Goal: Task Accomplishment & Management: Use online tool/utility

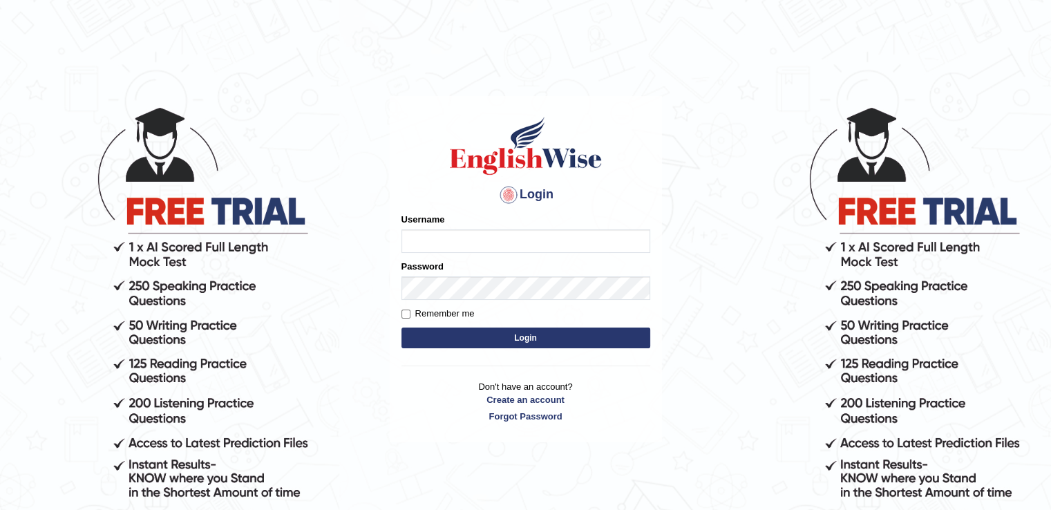
type input "hassan11"
click at [480, 342] on button "Login" at bounding box center [525, 338] width 249 height 21
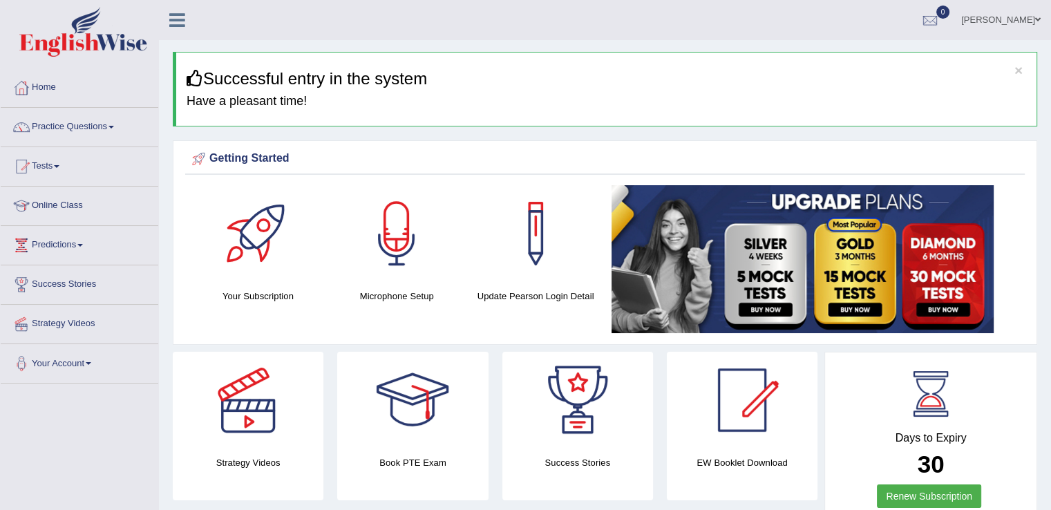
click at [412, 240] on div at bounding box center [396, 233] width 97 height 97
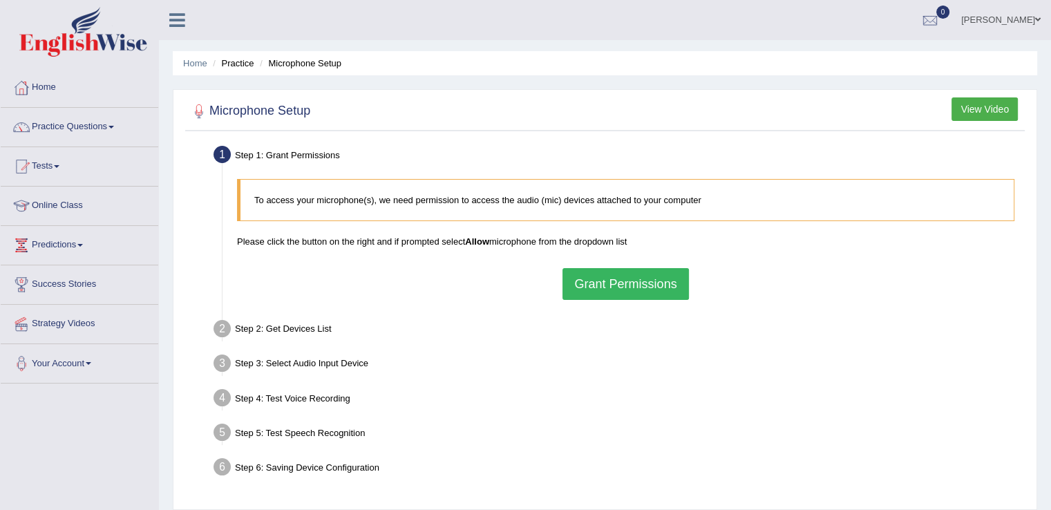
click at [613, 287] on button "Grant Permissions" at bounding box center [625, 284] width 126 height 32
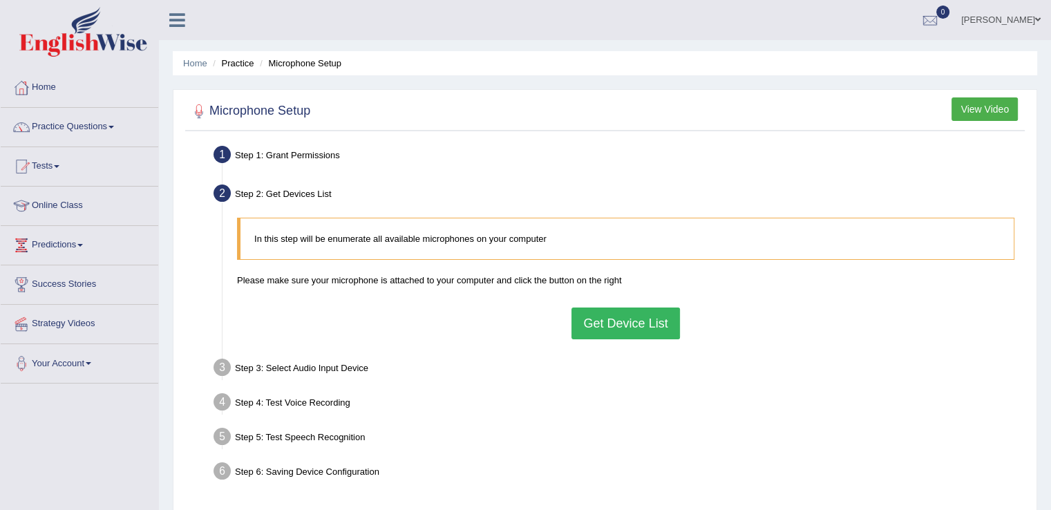
click at [608, 322] on button "Get Device List" at bounding box center [625, 323] width 108 height 32
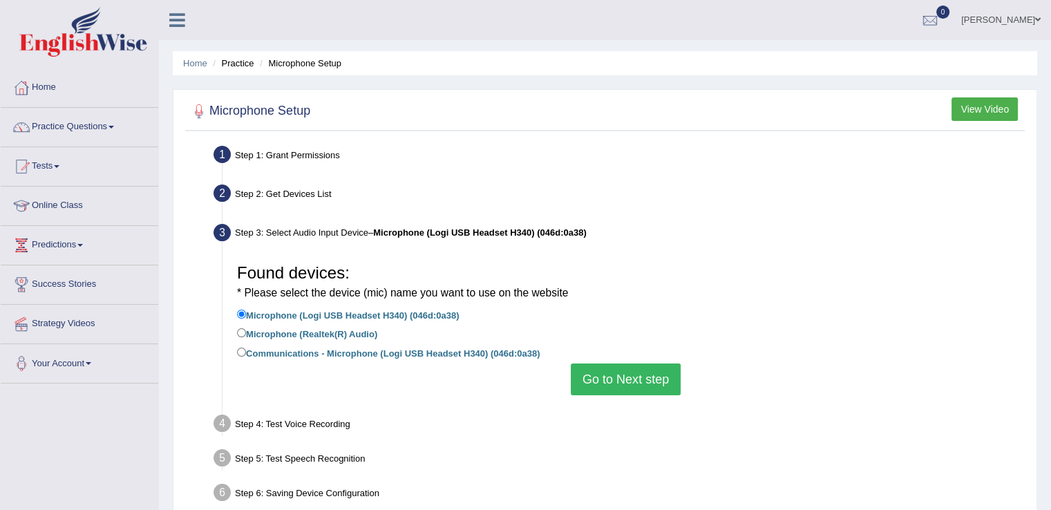
click at [610, 387] on button "Go to Next step" at bounding box center [626, 379] width 110 height 32
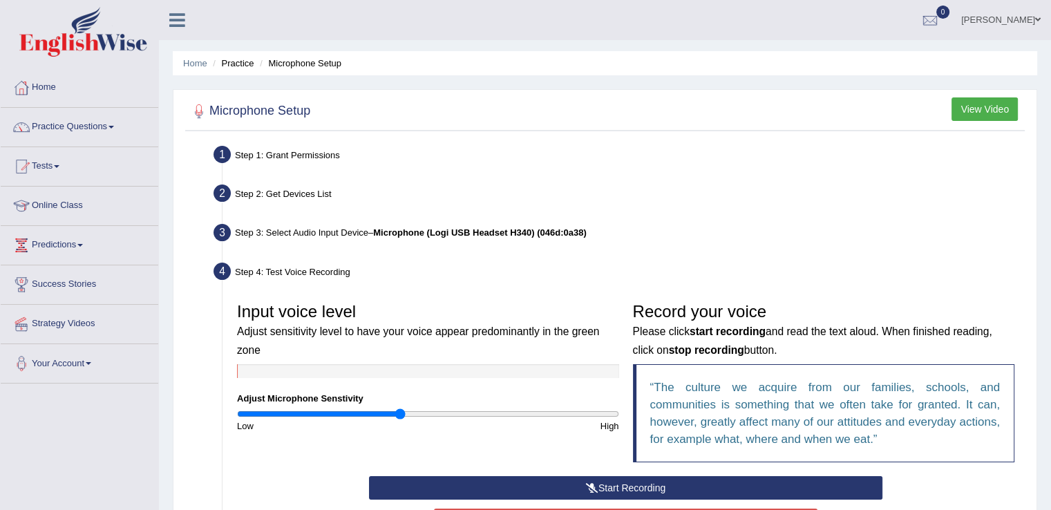
drag, startPoint x: 426, startPoint y: 413, endPoint x: 401, endPoint y: 417, distance: 25.1
click at [401, 417] on input "range" at bounding box center [428, 413] width 382 height 11
click at [650, 489] on button "Start Recording" at bounding box center [625, 487] width 513 height 23
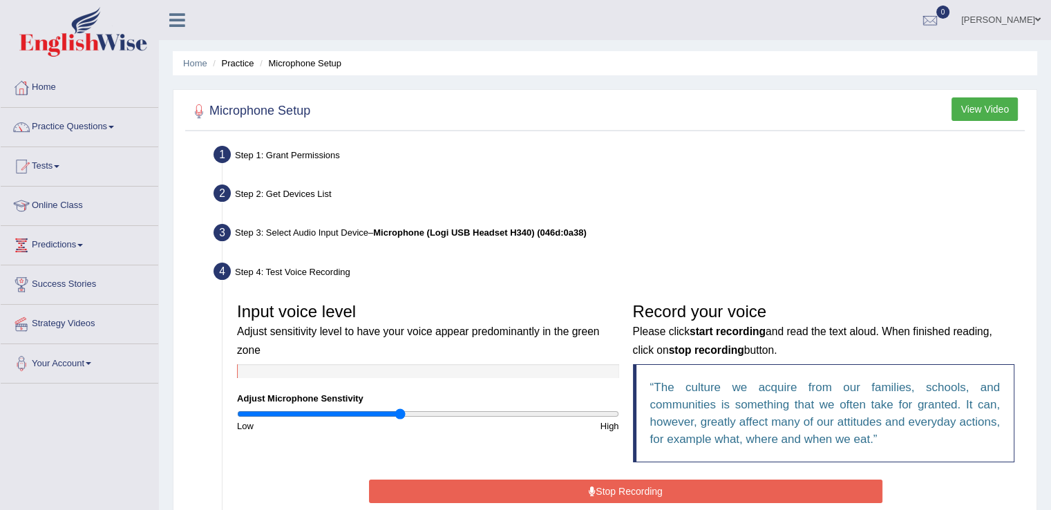
click at [650, 489] on button "Stop Recording" at bounding box center [625, 491] width 513 height 23
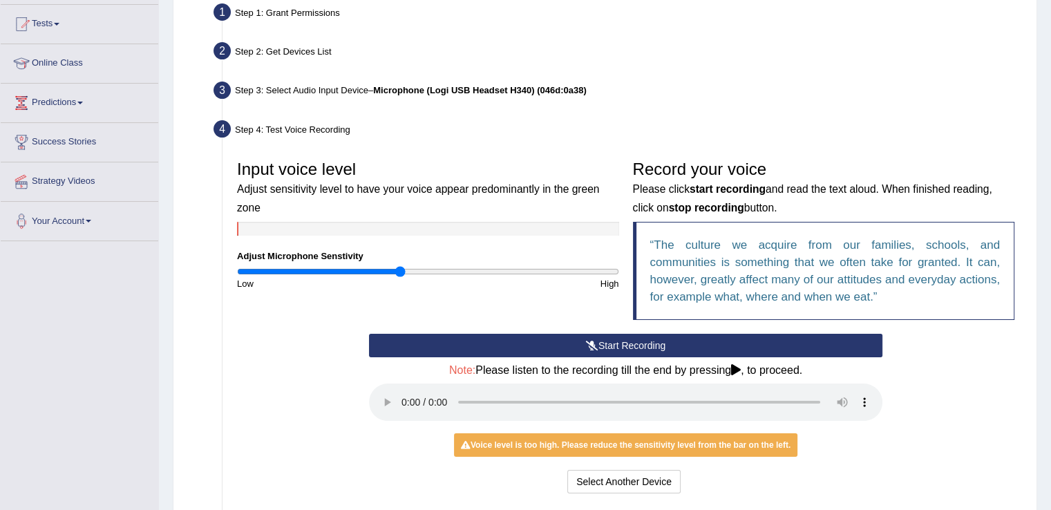
scroll to position [143, 0]
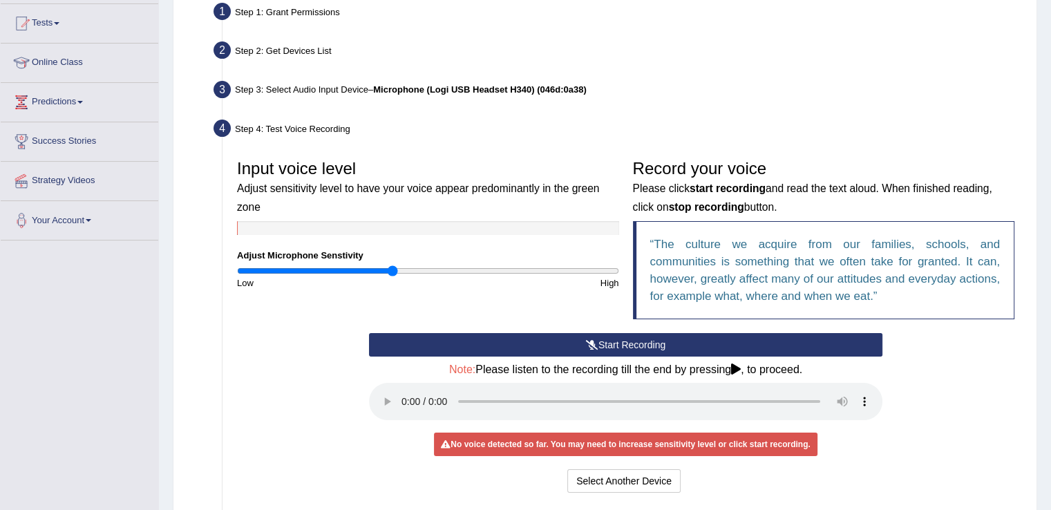
drag, startPoint x: 401, startPoint y: 268, endPoint x: 392, endPoint y: 270, distance: 8.5
click at [392, 270] on input "range" at bounding box center [428, 270] width 382 height 11
drag, startPoint x: 392, startPoint y: 270, endPoint x: 384, endPoint y: 269, distance: 8.4
type input "0.78"
click at [384, 269] on input "range" at bounding box center [428, 270] width 382 height 11
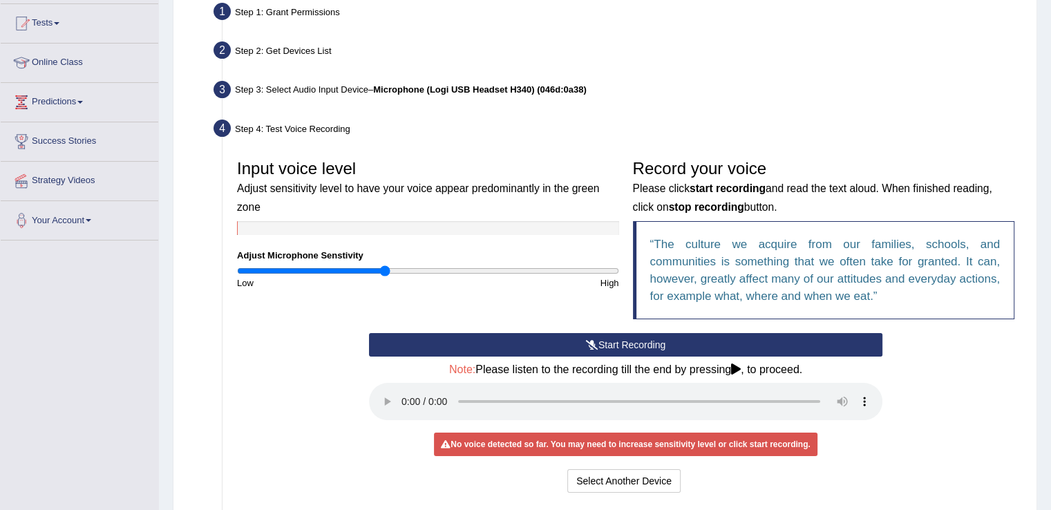
click at [522, 337] on button "Start Recording" at bounding box center [625, 344] width 513 height 23
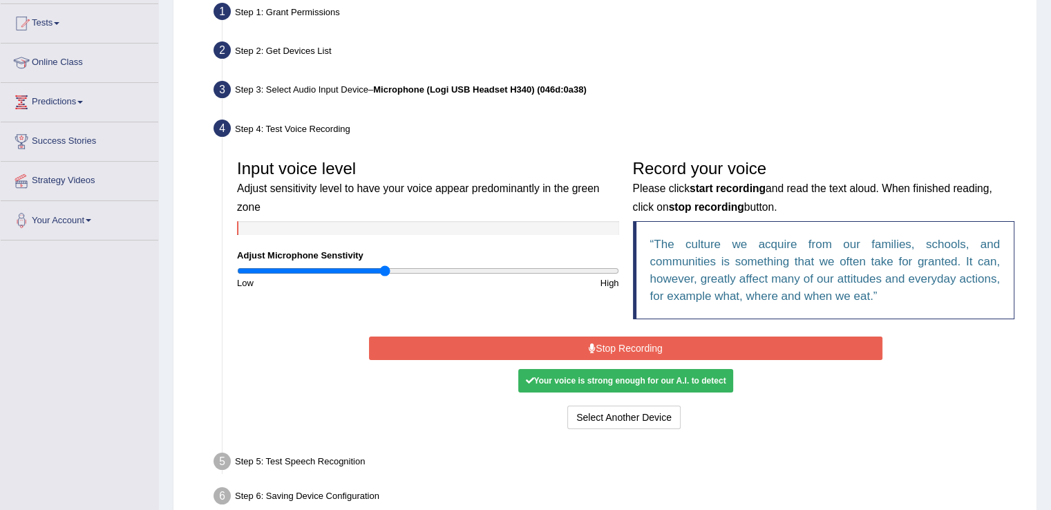
click at [524, 349] on button "Stop Recording" at bounding box center [625, 347] width 513 height 23
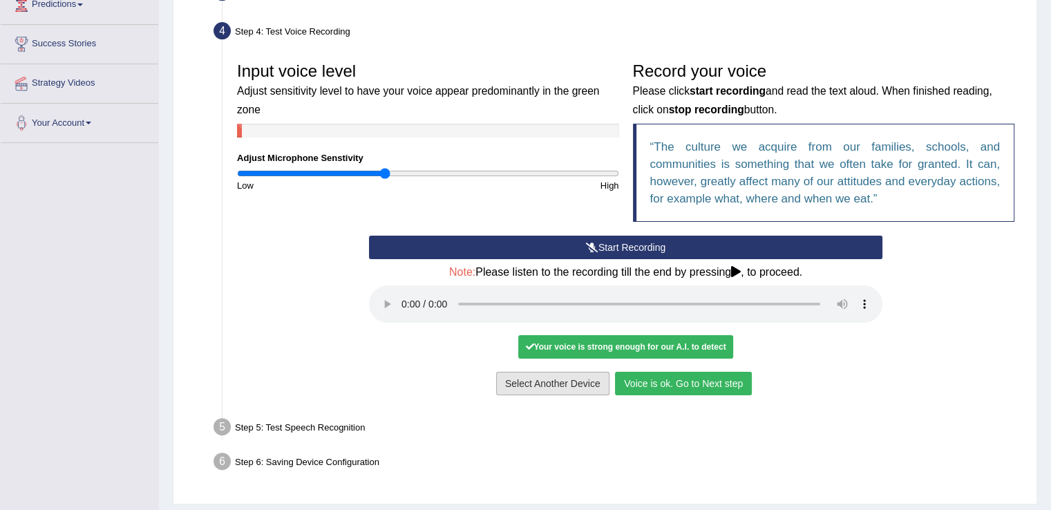
scroll to position [243, 0]
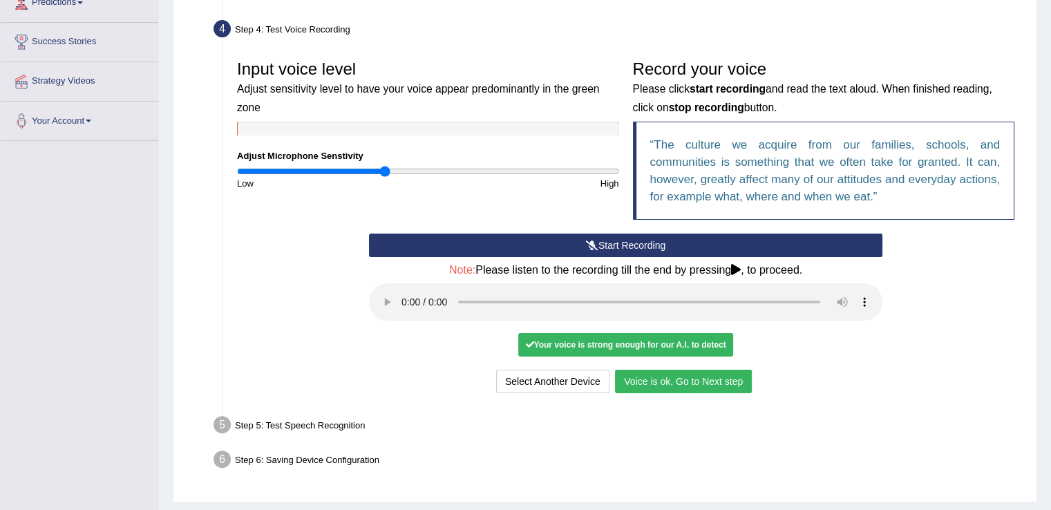
click at [683, 377] on button "Voice is ok. Go to Next step" at bounding box center [683, 381] width 137 height 23
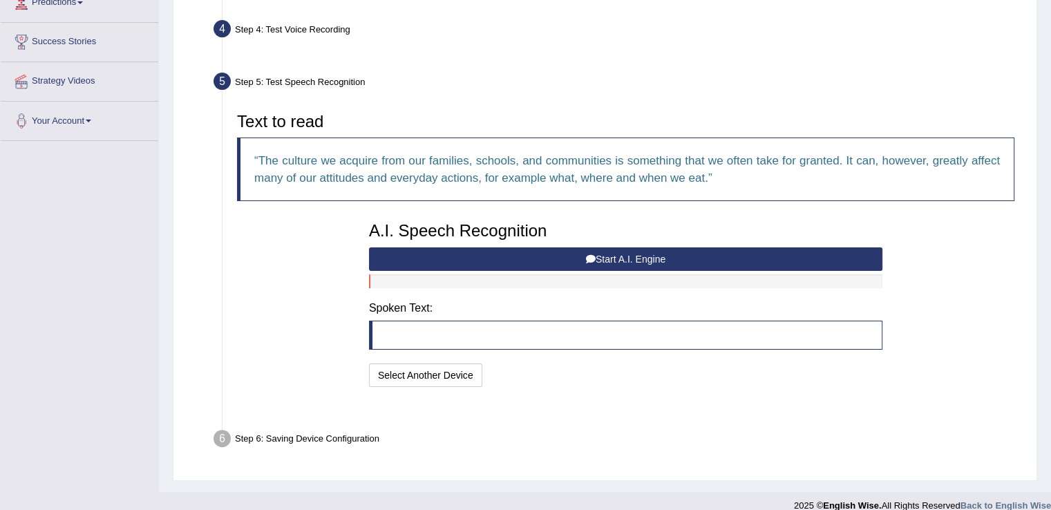
scroll to position [225, 0]
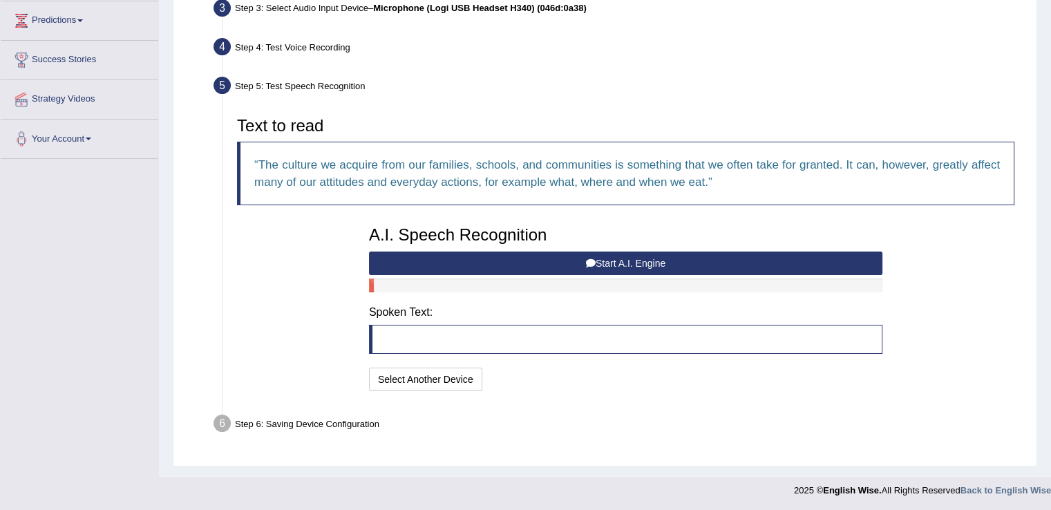
click at [641, 263] on button "Start A.I. Engine" at bounding box center [625, 263] width 513 height 23
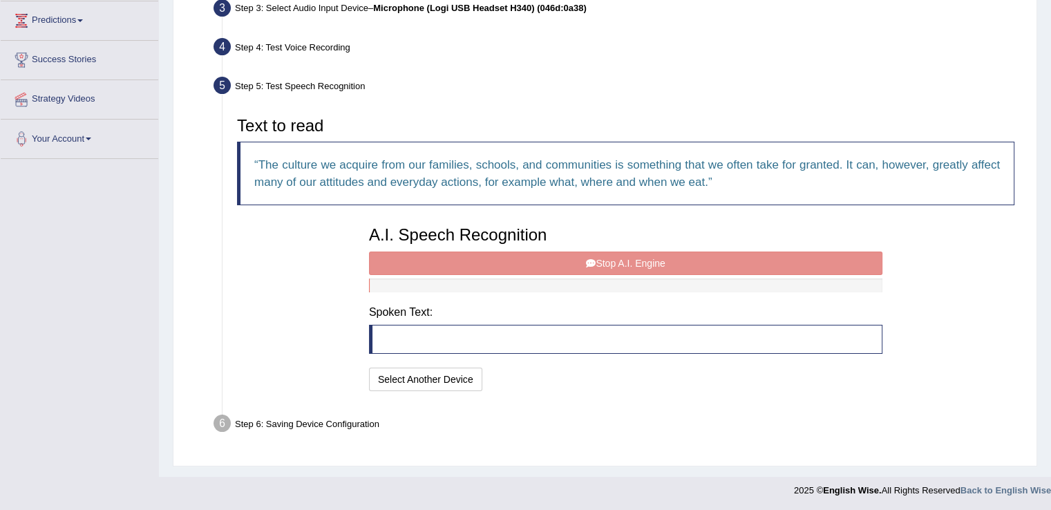
click at [641, 263] on div "A.I. Speech Recognition Start A.I. Engine Stop A.I. Engine Note: Please listen …" at bounding box center [625, 307] width 527 height 176
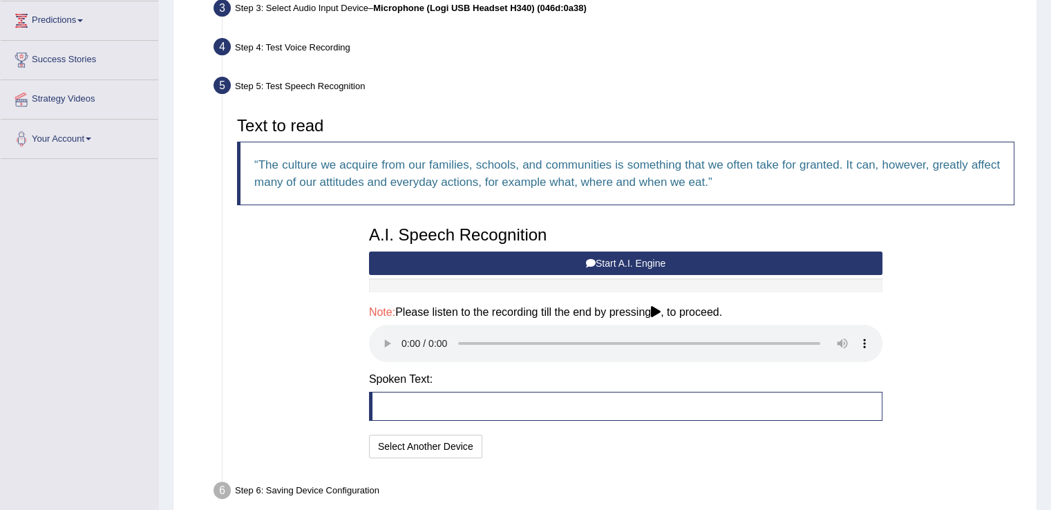
click at [464, 400] on blockquote at bounding box center [625, 406] width 513 height 29
click at [857, 341] on div "A.I. Speech Recognition Start A.I. Engine Stop A.I. Engine Note: Please listen …" at bounding box center [625, 340] width 527 height 243
click at [647, 262] on button "Start A.I. Engine" at bounding box center [625, 263] width 513 height 23
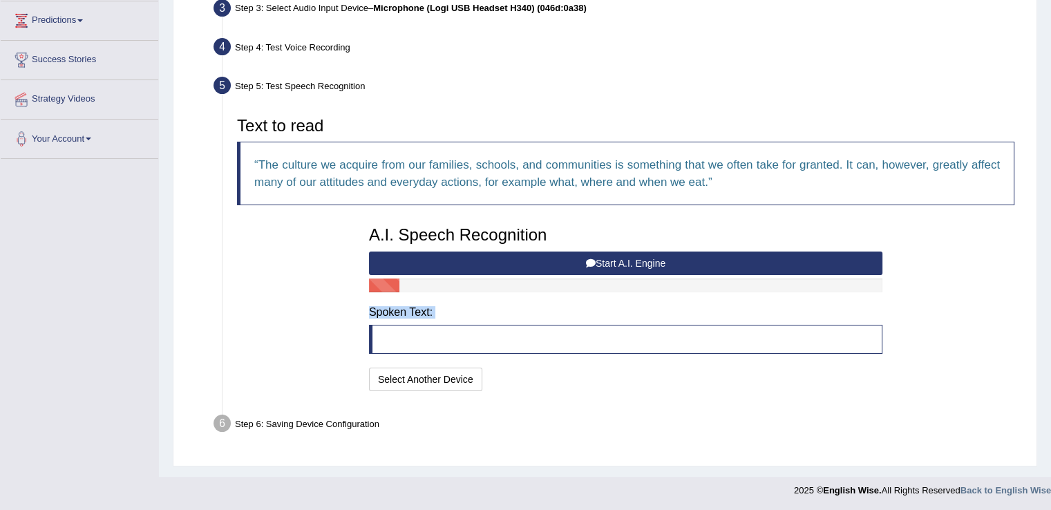
click at [647, 262] on button "Start A.I. Engine" at bounding box center [625, 263] width 513 height 23
click at [417, 377] on button "Select Another Device" at bounding box center [425, 379] width 113 height 23
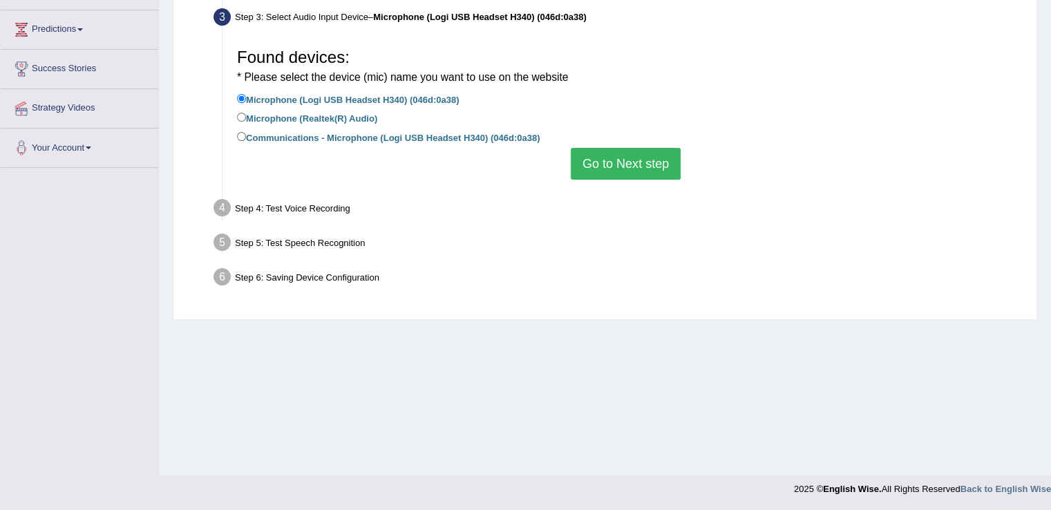
click at [597, 173] on button "Go to Next step" at bounding box center [626, 164] width 110 height 32
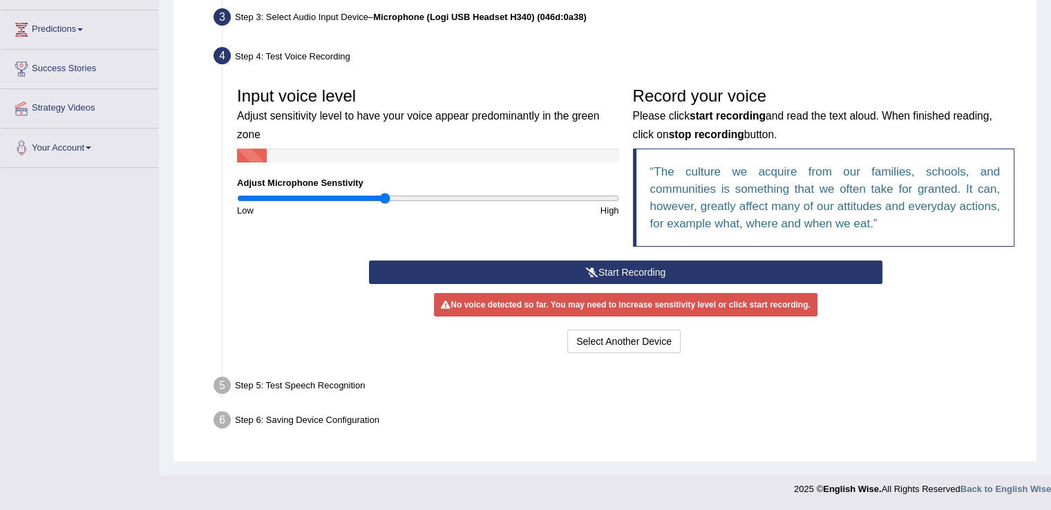
click at [616, 277] on button "Start Recording" at bounding box center [625, 271] width 513 height 23
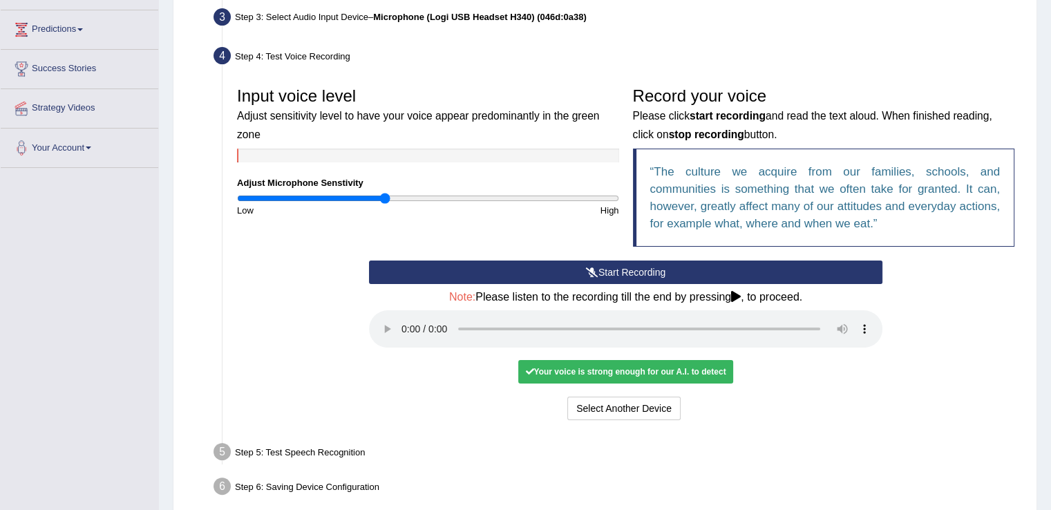
click at [307, 455] on div "Step 5: Test Speech Recognition" at bounding box center [618, 454] width 823 height 30
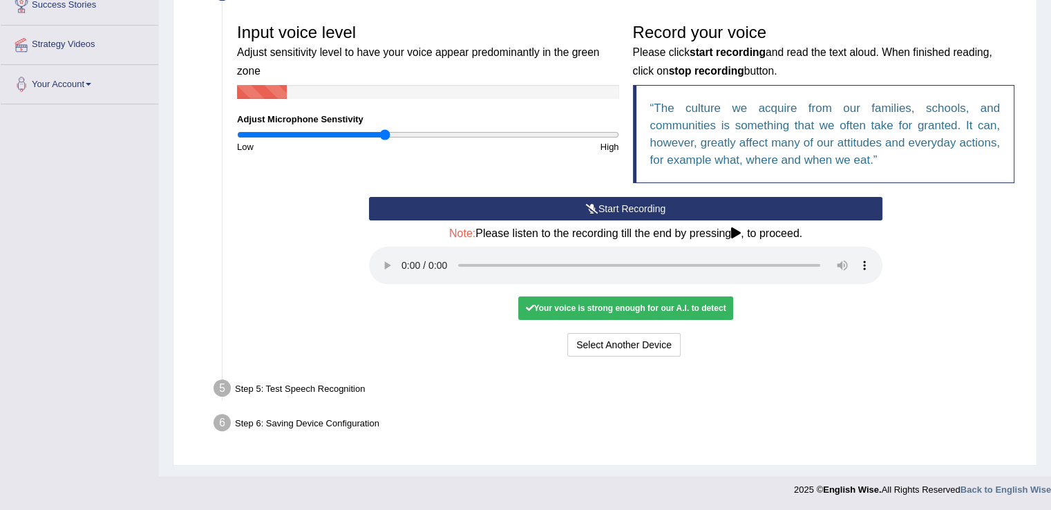
click at [354, 383] on div "Step 5: Test Speech Recognition" at bounding box center [618, 390] width 823 height 30
click at [576, 297] on div "Your voice is strong enough for our A.I. to detect" at bounding box center [625, 307] width 214 height 23
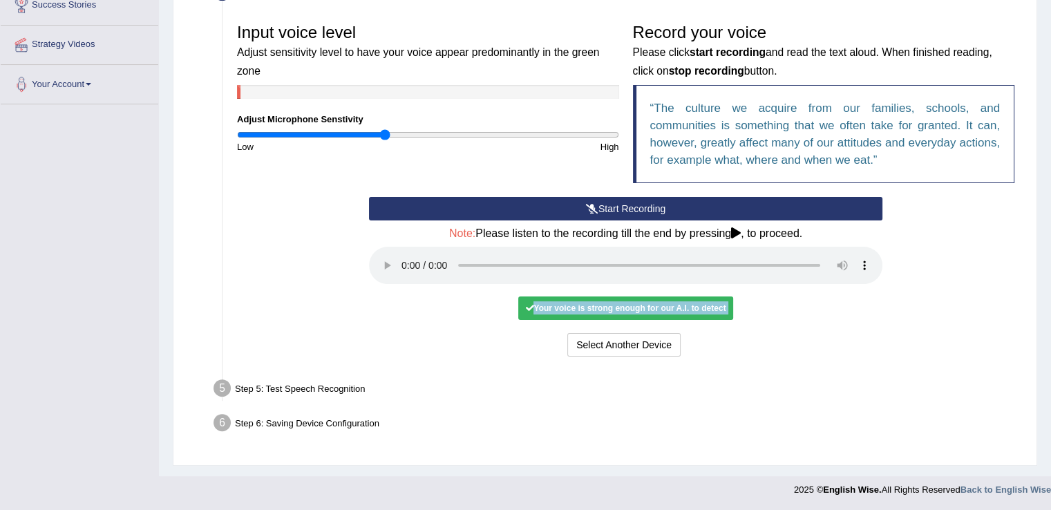
click at [576, 297] on div "Your voice is strong enough for our A.I. to detect" at bounding box center [625, 307] width 214 height 23
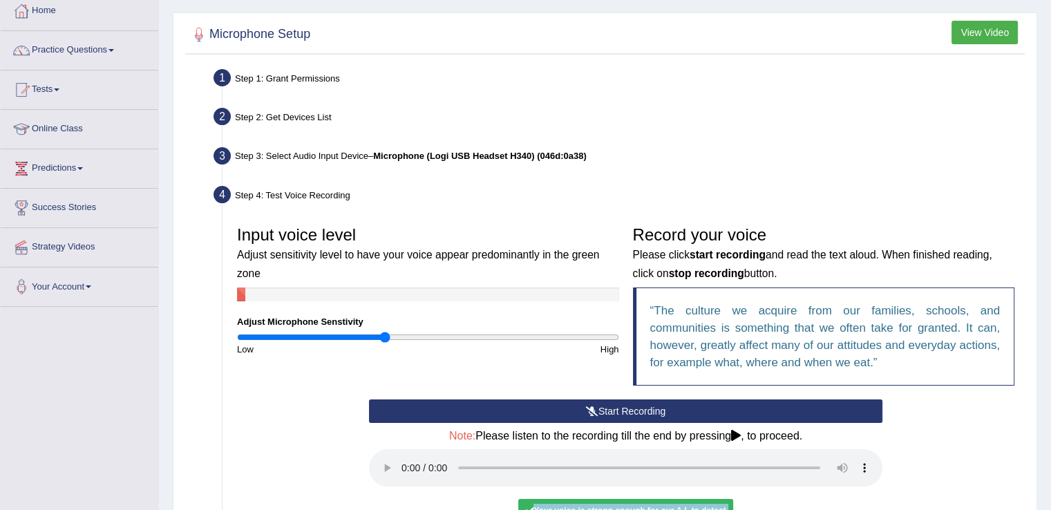
scroll to position [0, 0]
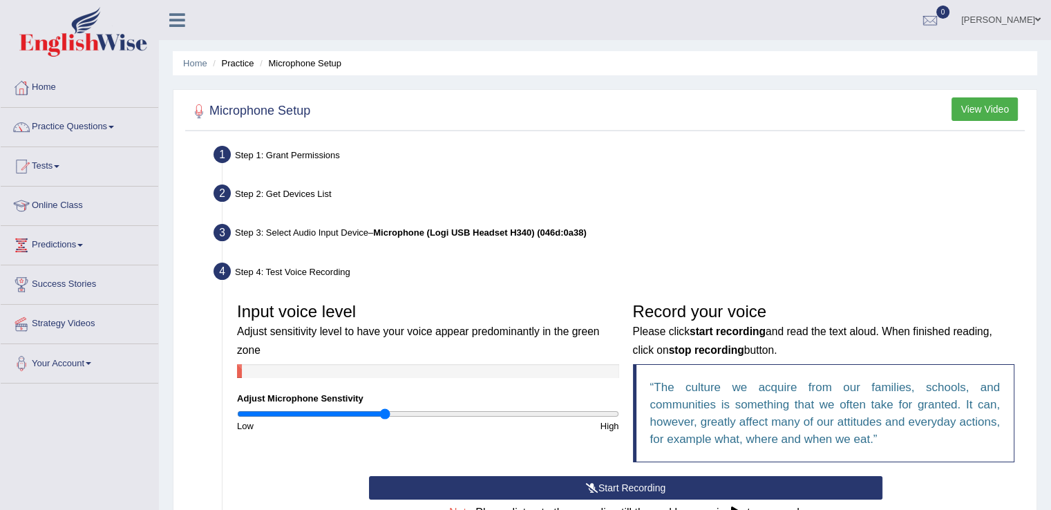
click at [287, 153] on div "Step 1: Grant Permissions" at bounding box center [618, 157] width 823 height 30
click at [38, 84] on link "Home" at bounding box center [80, 85] width 158 height 35
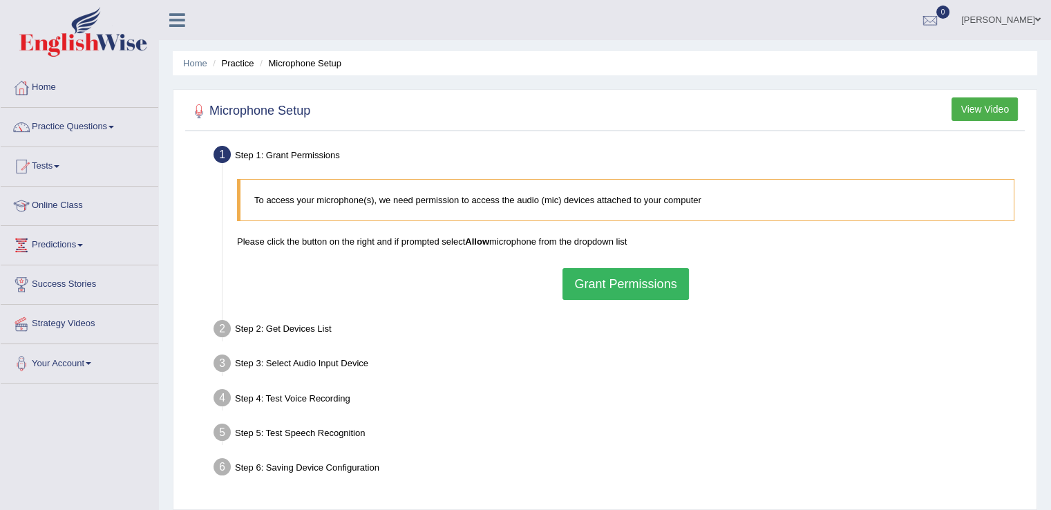
click at [591, 290] on button "Grant Permissions" at bounding box center [625, 284] width 126 height 32
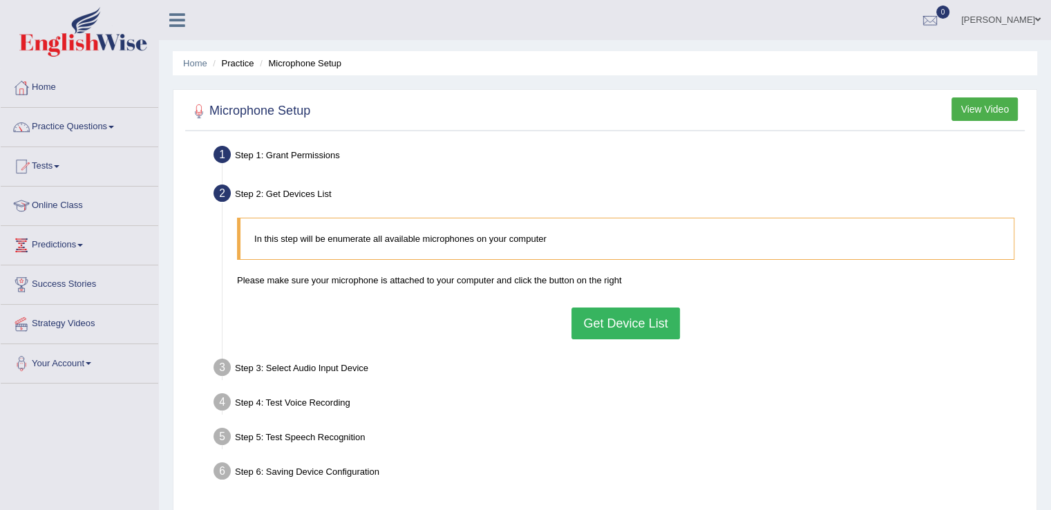
click at [607, 314] on button "Get Device List" at bounding box center [625, 323] width 108 height 32
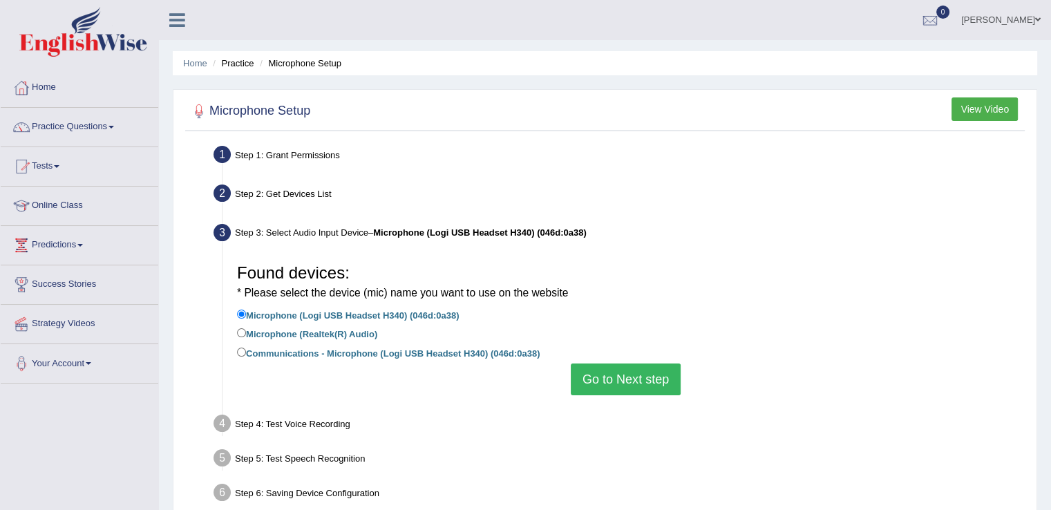
click at [504, 357] on label "Communications - Microphone (Logi USB Headset H340) (046d:0a38)" at bounding box center [388, 352] width 303 height 15
click at [246, 357] on input "Communications - Microphone (Logi USB Headset H340) (046d:0a38)" at bounding box center [241, 352] width 9 height 9
radio input "true"
click at [615, 394] on button "Go to Next step" at bounding box center [626, 379] width 110 height 32
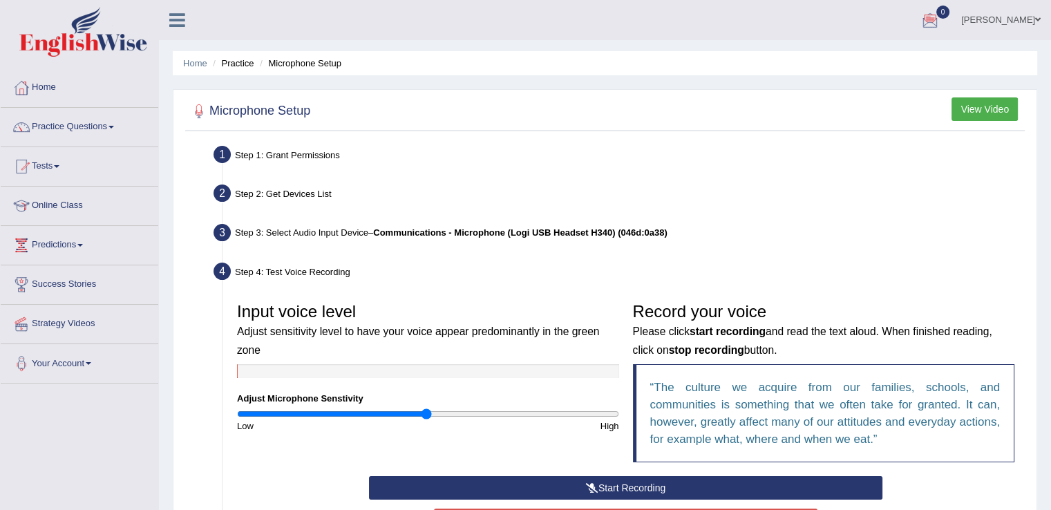
click at [580, 484] on button "Start Recording" at bounding box center [625, 487] width 513 height 23
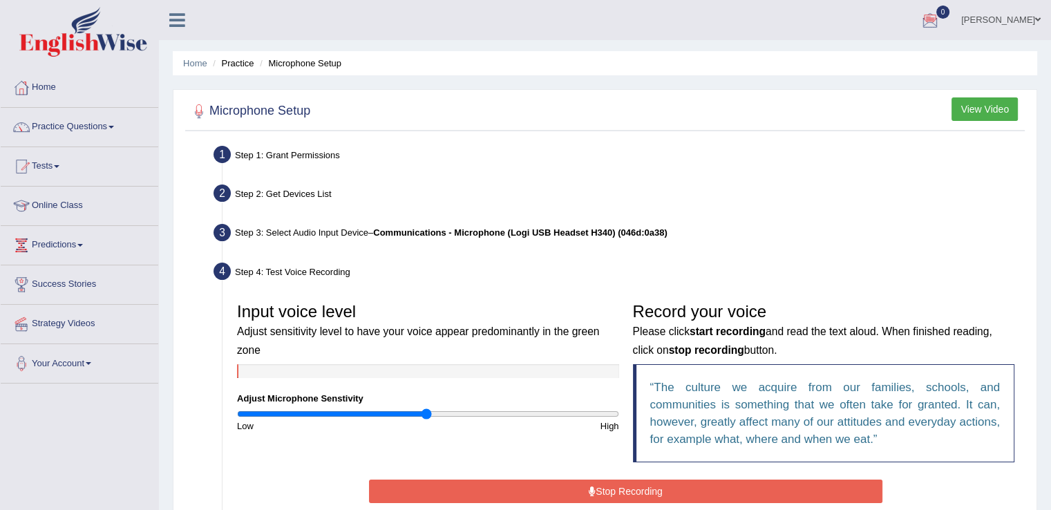
click at [580, 484] on button "Stop Recording" at bounding box center [625, 491] width 513 height 23
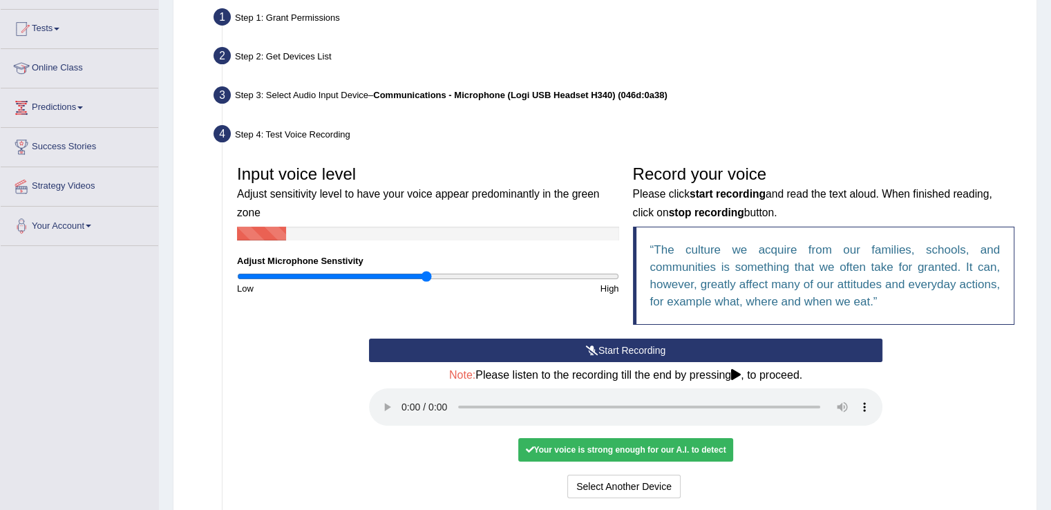
scroll to position [138, 0]
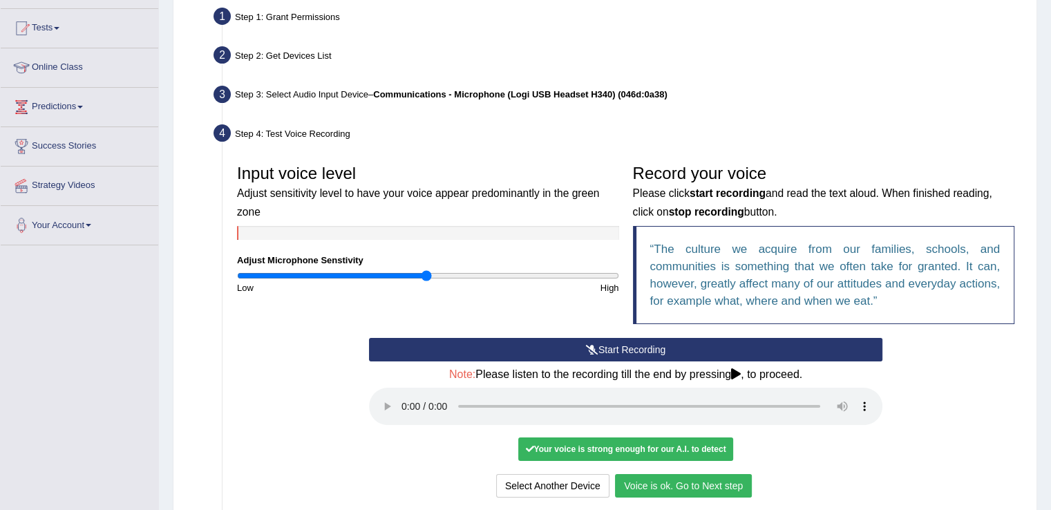
click at [735, 487] on button "Voice is ok. Go to Next step" at bounding box center [683, 485] width 137 height 23
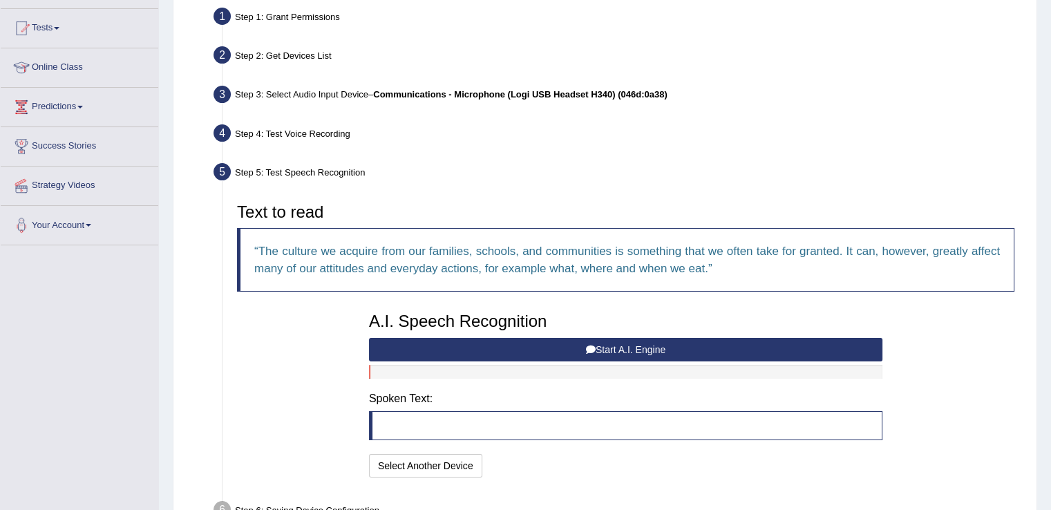
scroll to position [225, 0]
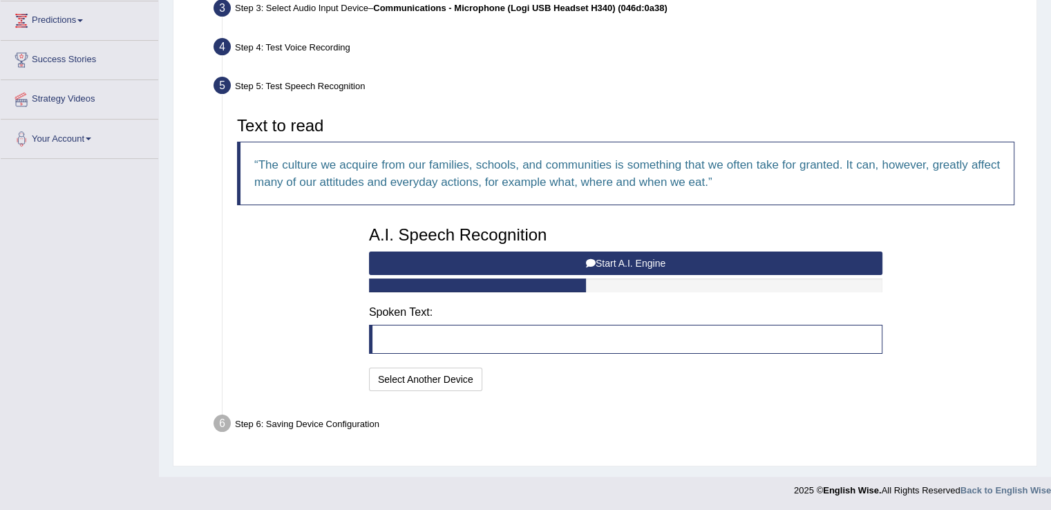
click at [563, 263] on button "Start A.I. Engine" at bounding box center [625, 263] width 513 height 23
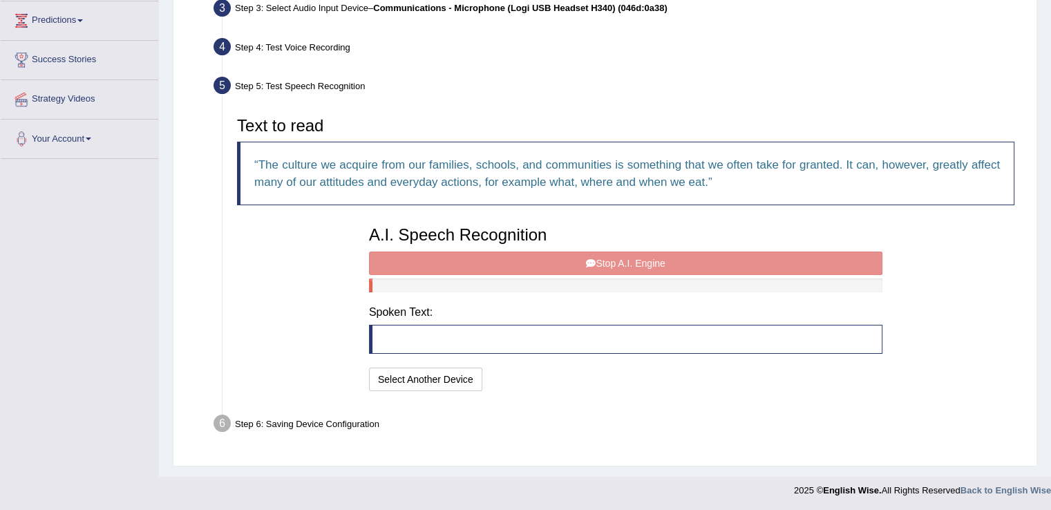
click at [406, 340] on blockquote at bounding box center [625, 339] width 513 height 29
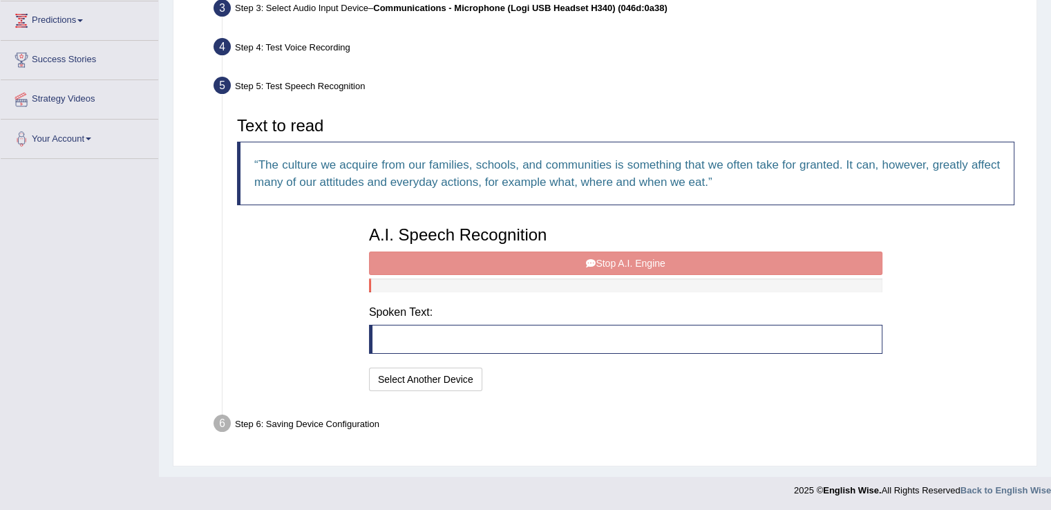
click at [406, 340] on blockquote at bounding box center [625, 339] width 513 height 29
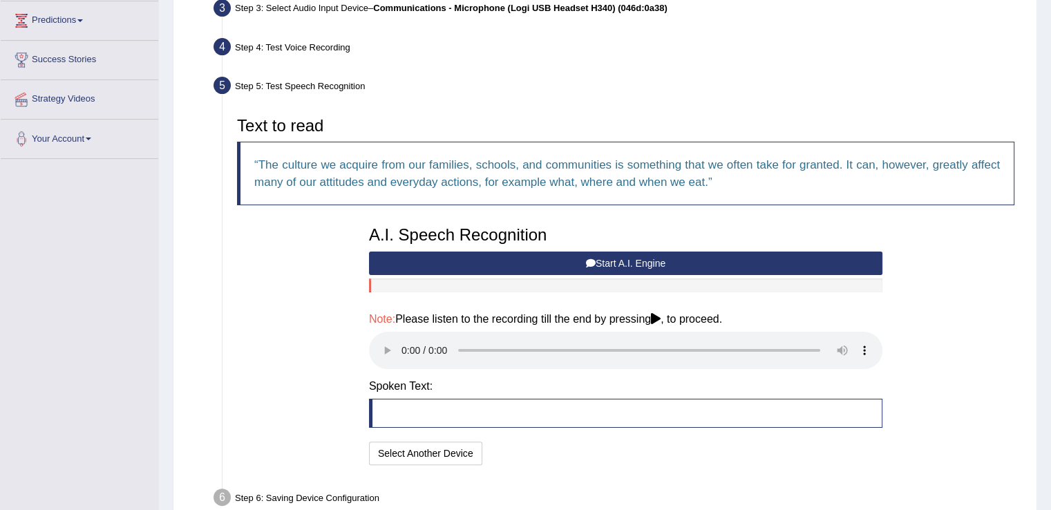
drag, startPoint x: 1061, startPoint y: 3, endPoint x: 615, endPoint y: 394, distance: 592.5
click at [615, 394] on div "Text to read The culture we acquire from our families, schools, and communities…" at bounding box center [625, 289] width 791 height 372
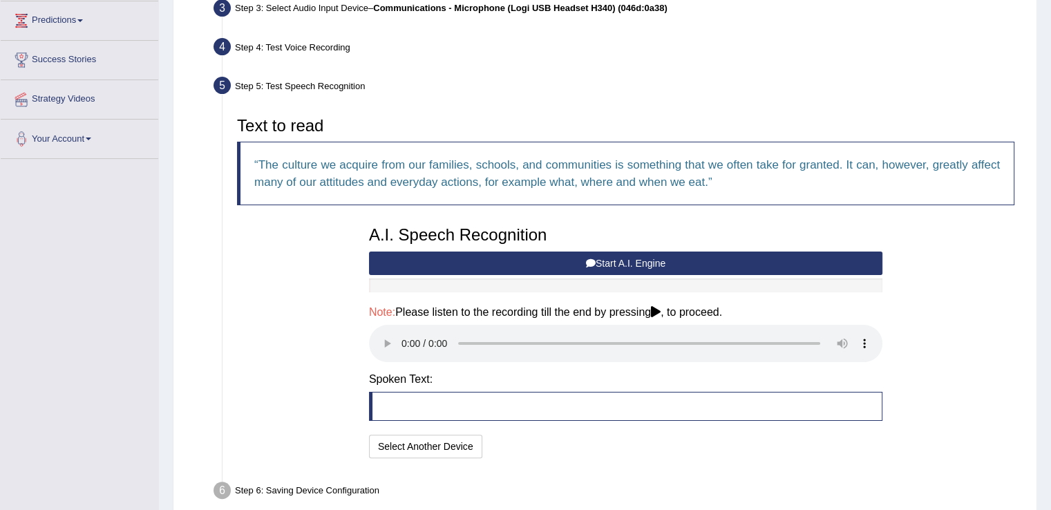
click at [963, 330] on div "Text to read The culture we acquire from our families, schools, and communities…" at bounding box center [625, 286] width 791 height 352
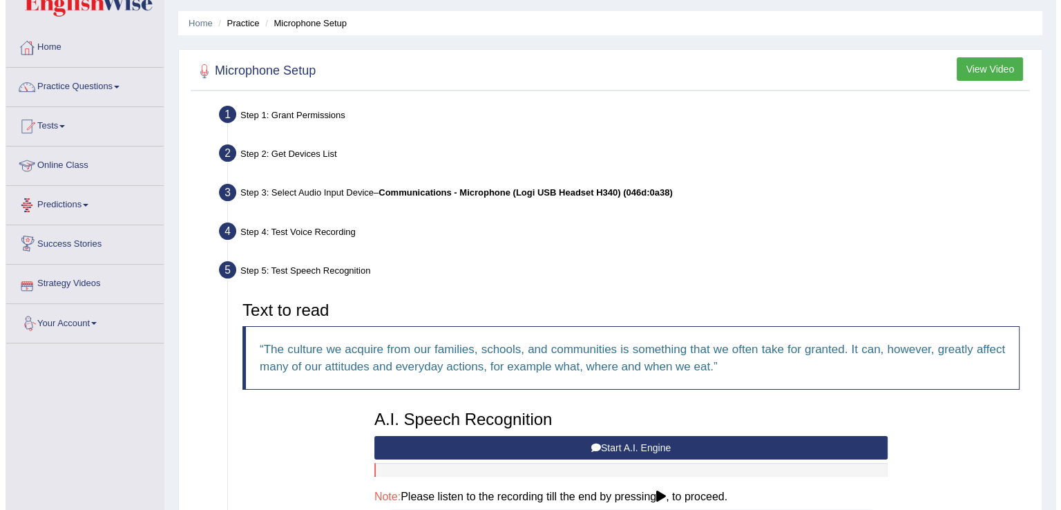
scroll to position [0, 0]
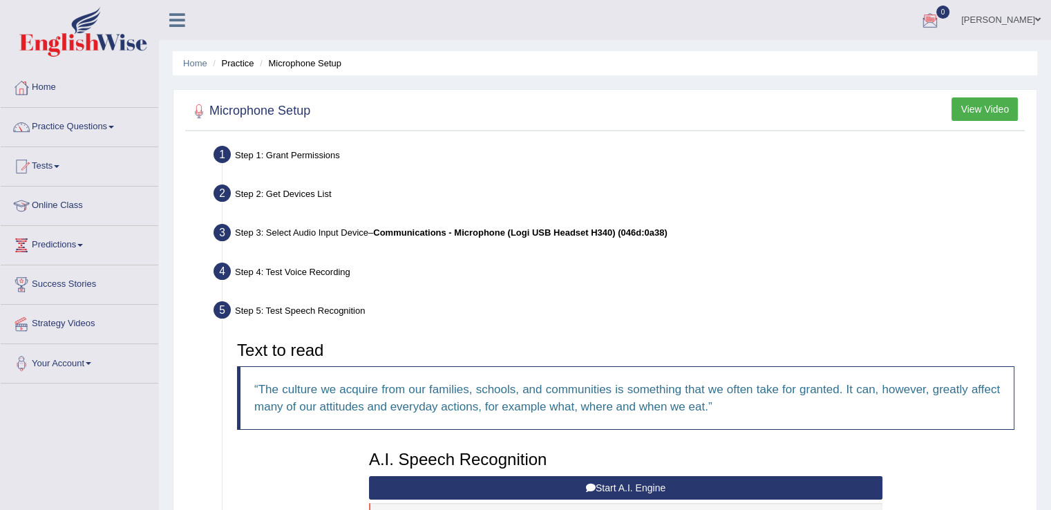
click at [292, 64] on li "Microphone Setup" at bounding box center [298, 63] width 85 height 13
click at [990, 111] on button "View Video" at bounding box center [984, 108] width 66 height 23
